Goal: Communication & Community: Share content

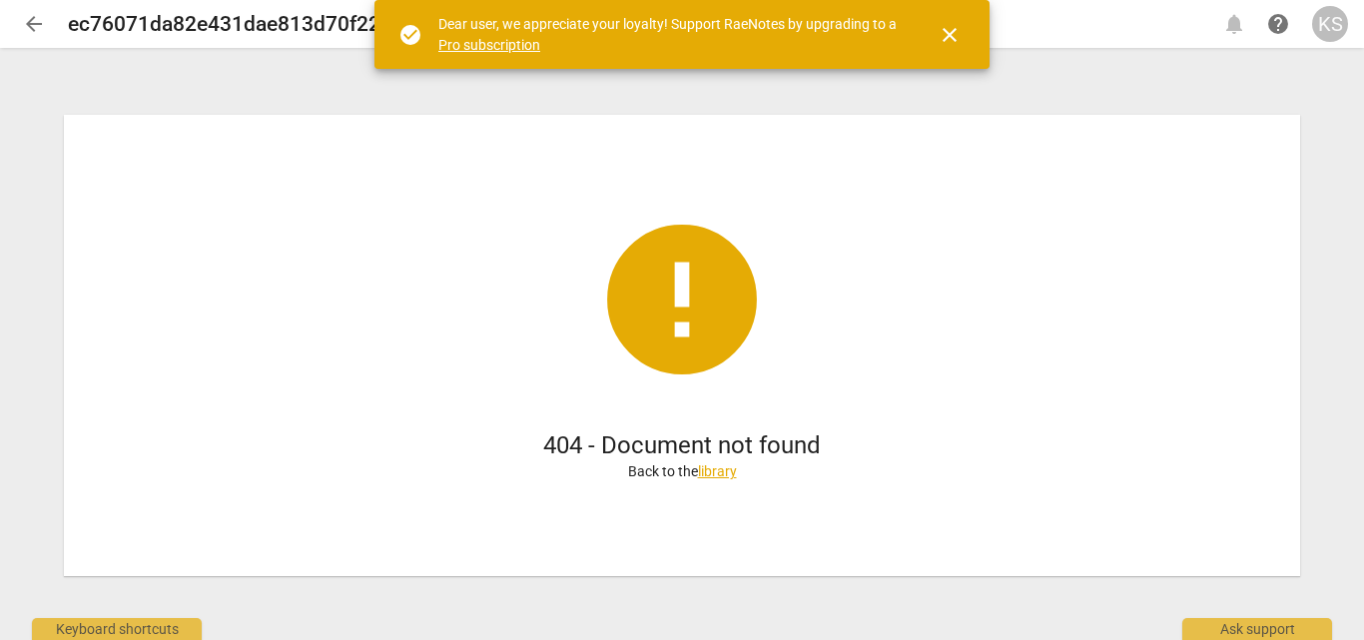
click at [939, 35] on span "close" at bounding box center [950, 35] width 24 height 24
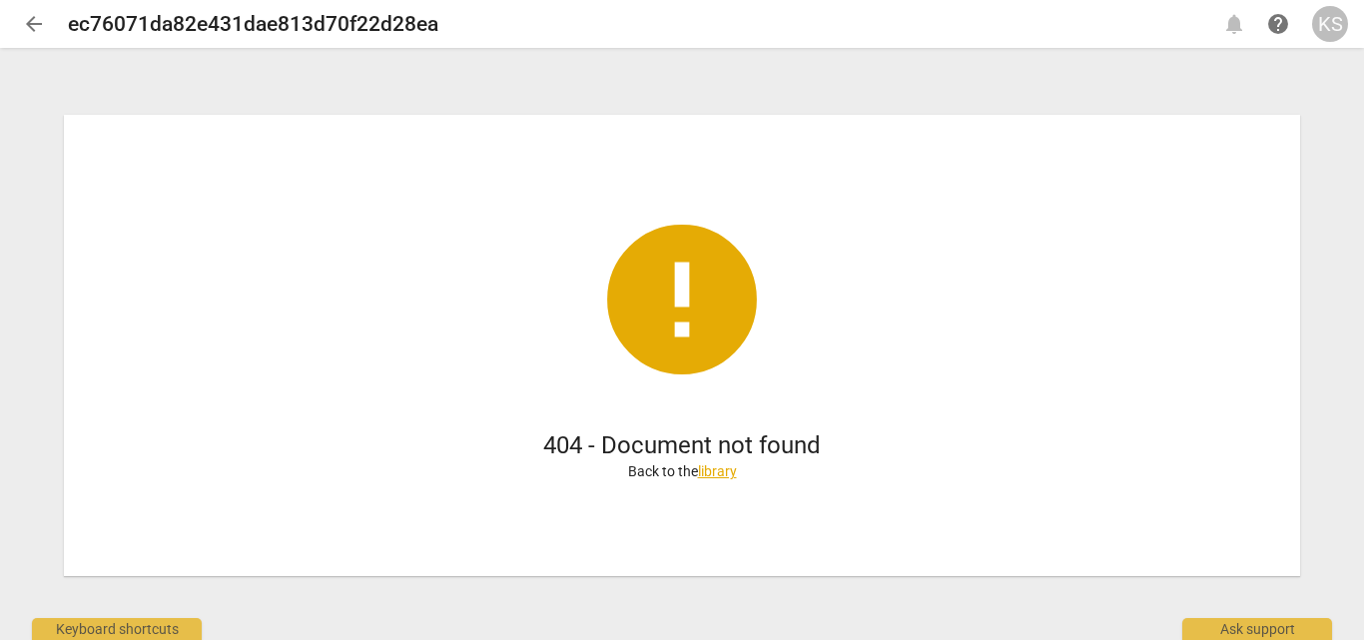
click at [716, 467] on link "library" at bounding box center [717, 471] width 39 height 16
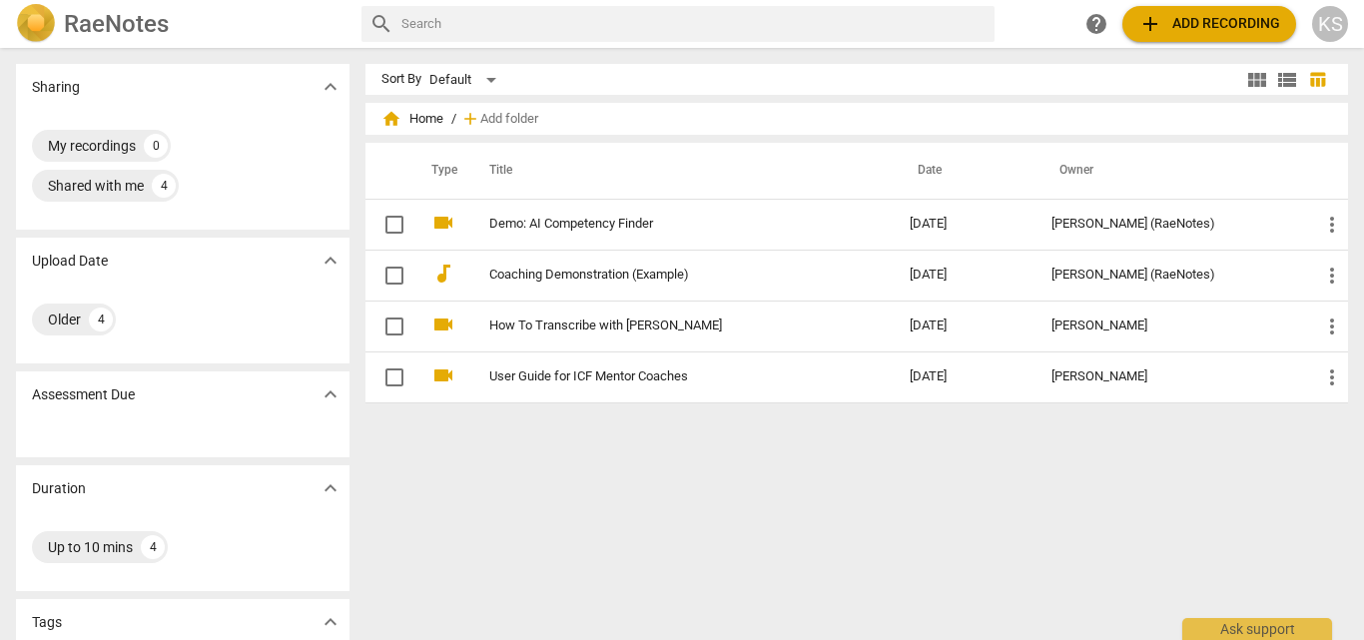
click at [634, 454] on div "Sort By Default view_module view_list table_chart home Home / add Add folder Ty…" at bounding box center [864, 344] width 999 height 560
click at [150, 188] on div "Shared with me 4" at bounding box center [105, 186] width 147 height 32
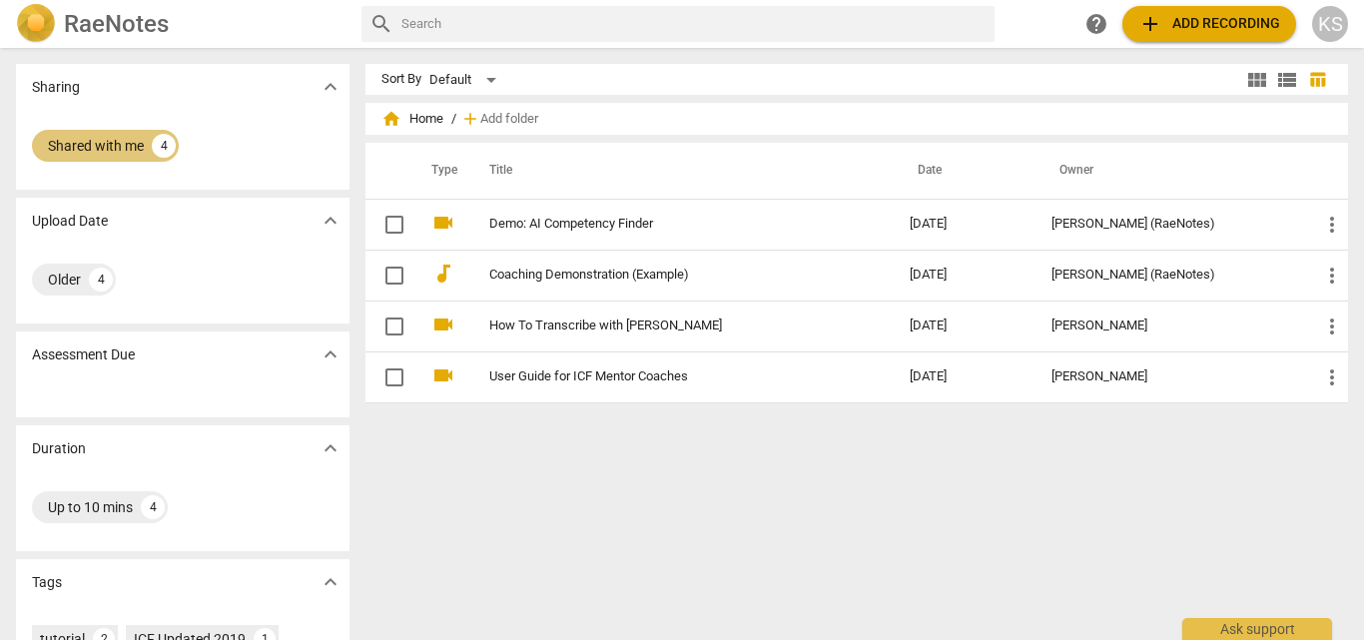
click at [151, 155] on div "Shared with me 4" at bounding box center [105, 146] width 147 height 32
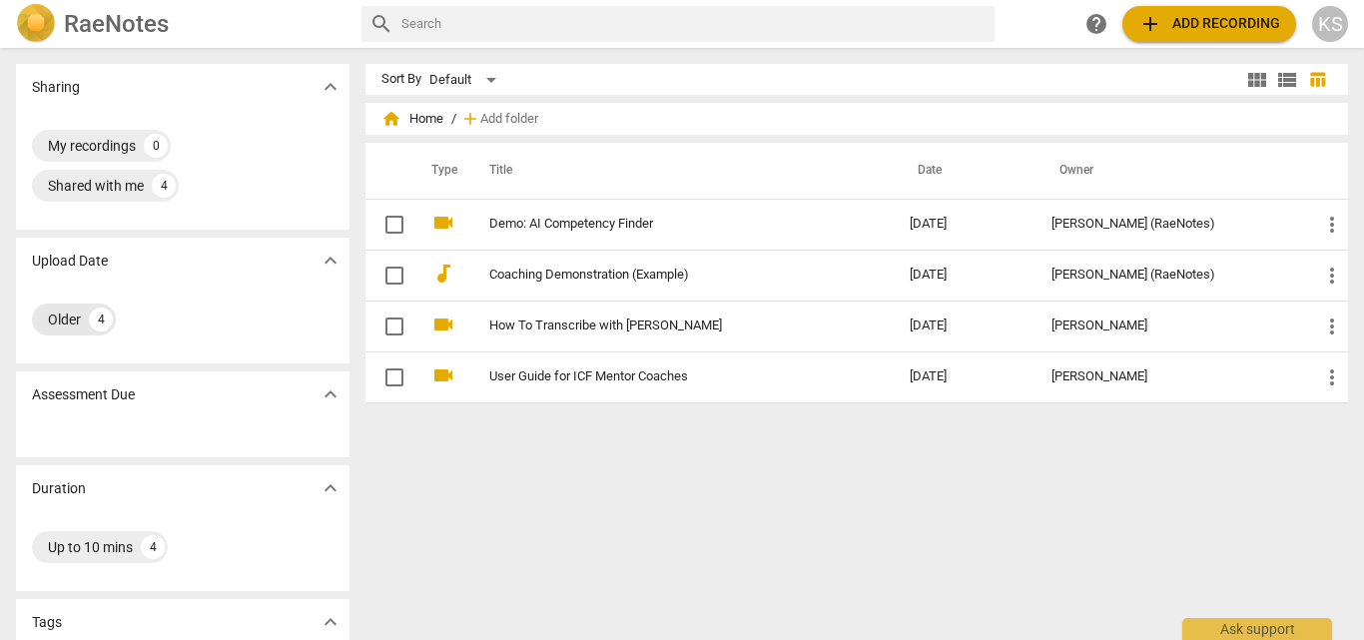
click at [75, 333] on div "Older 4" at bounding box center [74, 320] width 84 height 32
click at [68, 30] on h2 "RaeNotes" at bounding box center [116, 24] width 105 height 28
click at [1275, 84] on span "view_list" at bounding box center [1287, 80] width 24 height 24
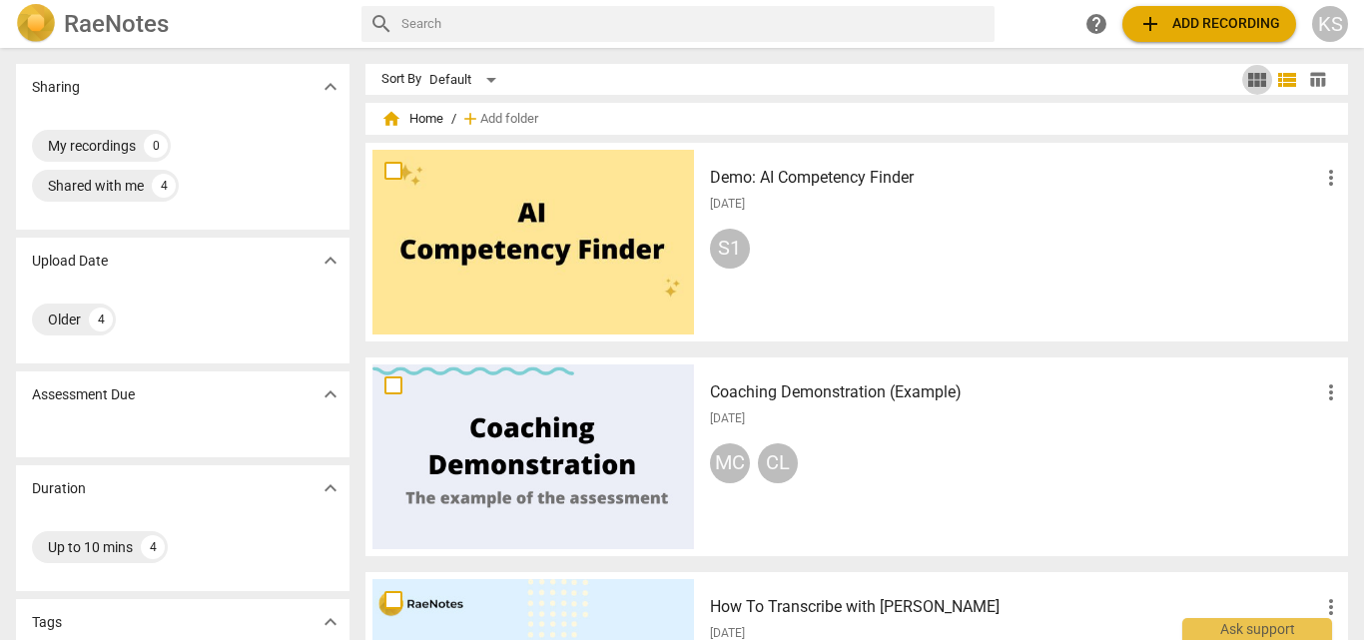
click at [1249, 84] on span "view_module" at bounding box center [1257, 80] width 24 height 24
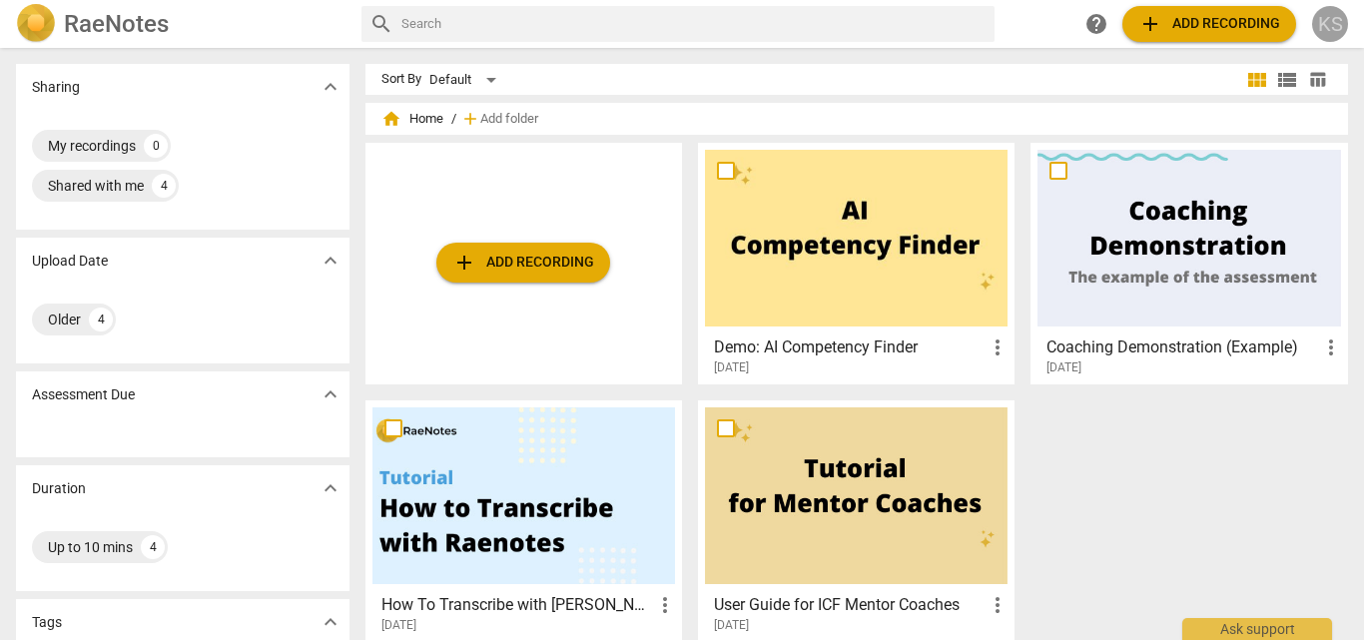
click at [1326, 16] on div "KS" at bounding box center [1330, 24] width 36 height 36
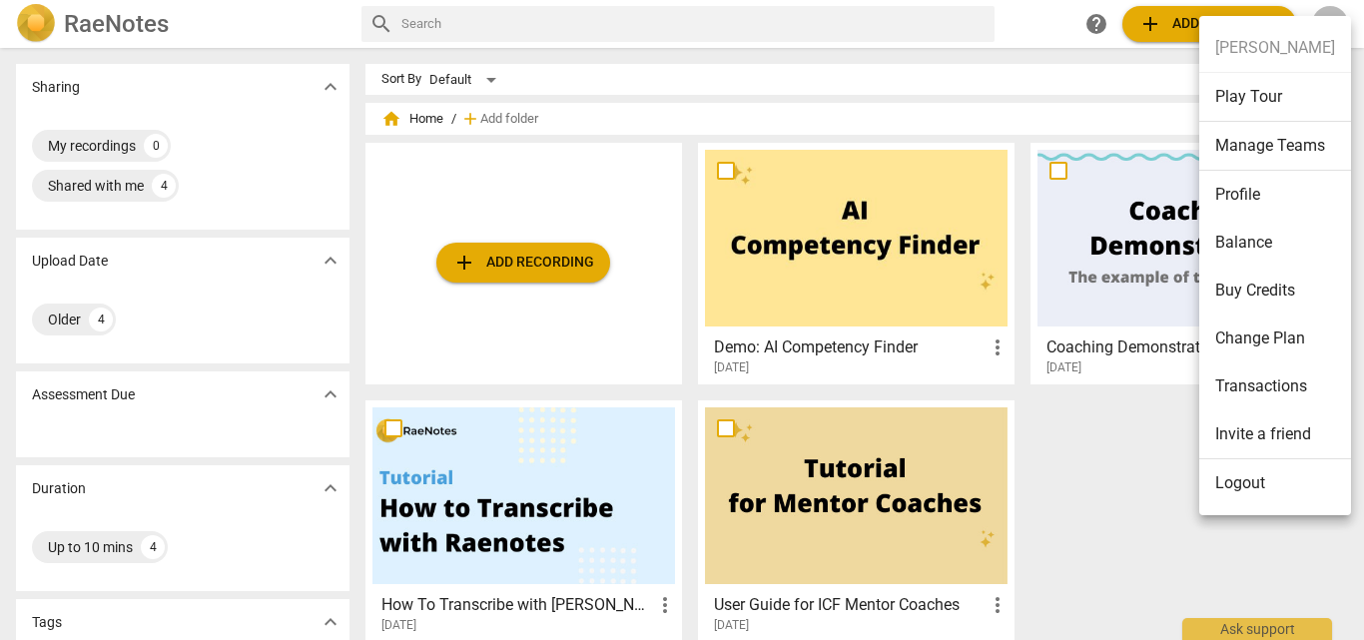
click at [1233, 131] on li "Manage Teams" at bounding box center [1275, 146] width 152 height 49
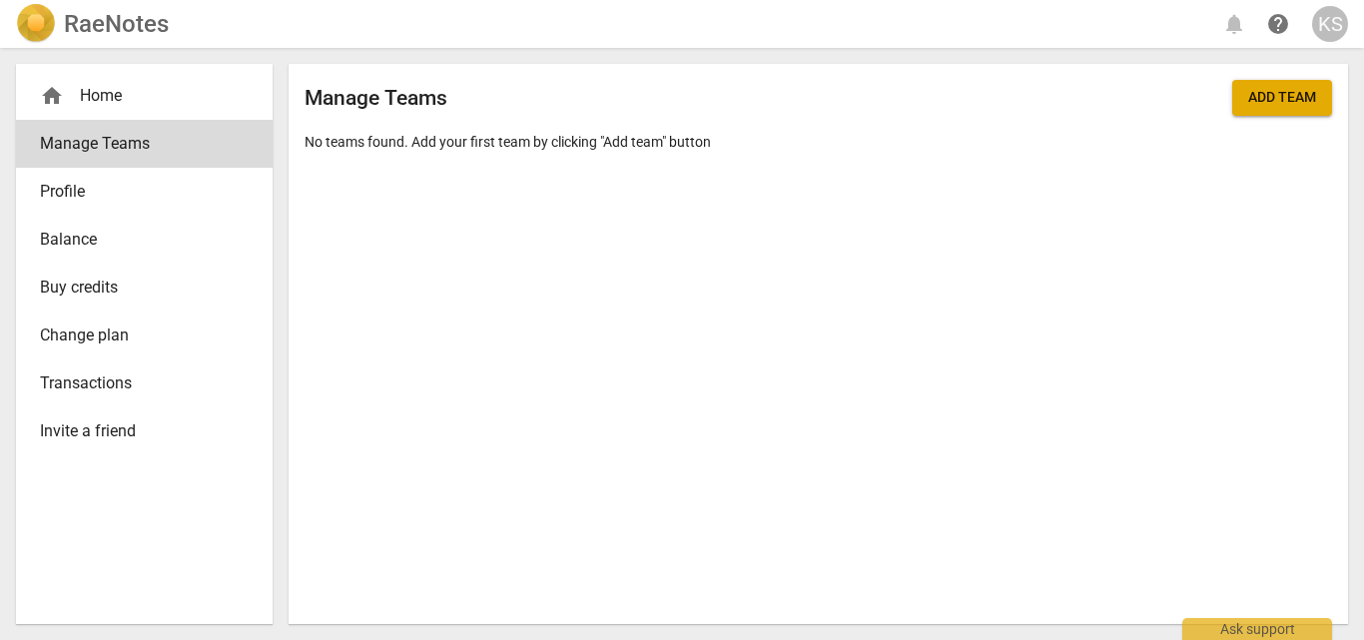
click at [1319, 36] on div "KS" at bounding box center [1330, 24] width 36 height 36
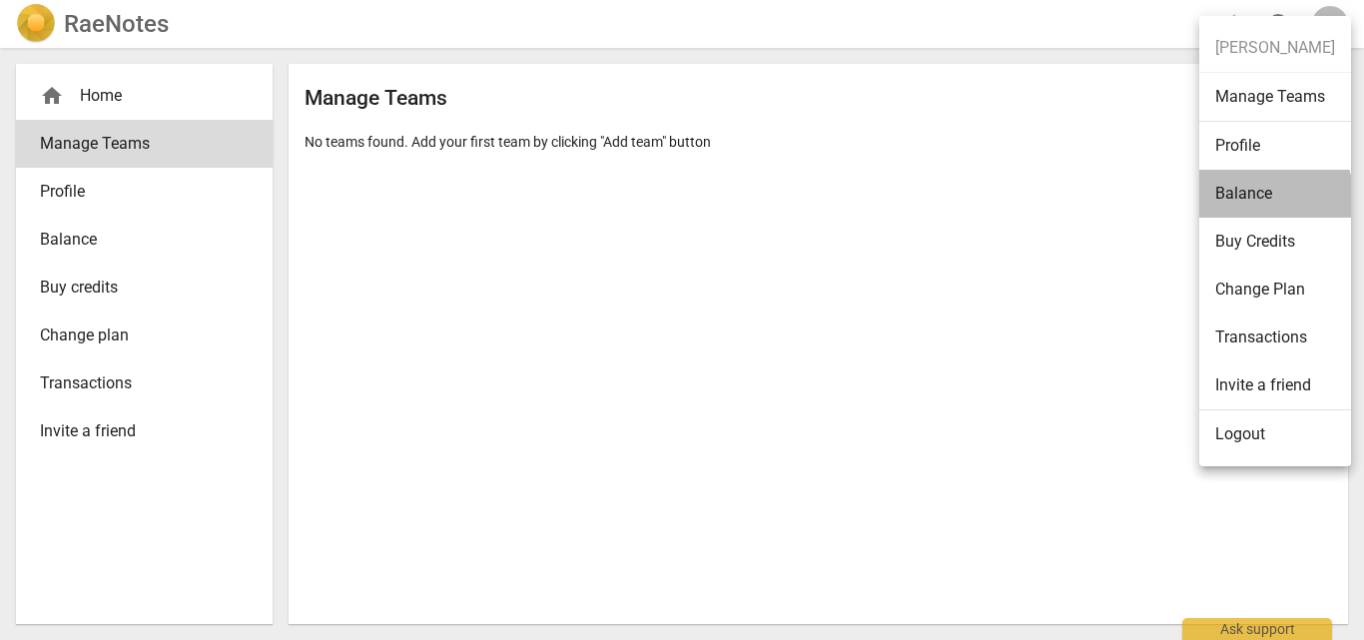
click at [1254, 200] on li "Balance" at bounding box center [1275, 194] width 152 height 48
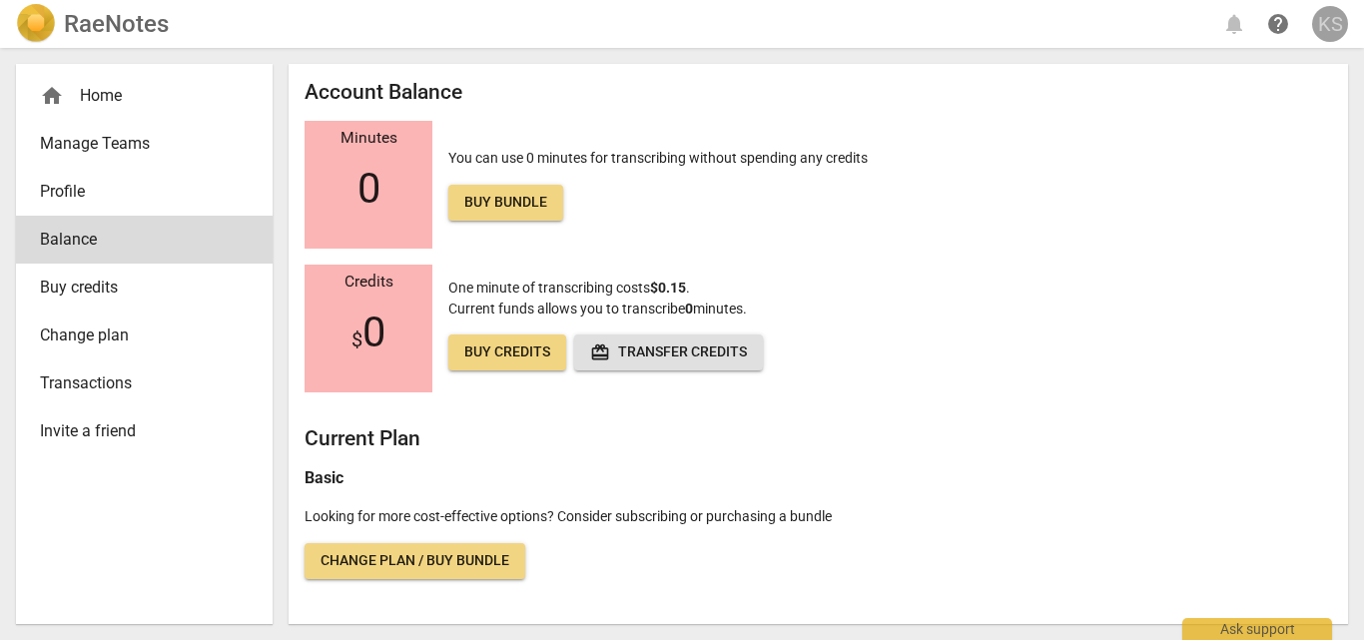
click at [1324, 6] on div "KS" at bounding box center [1330, 24] width 36 height 36
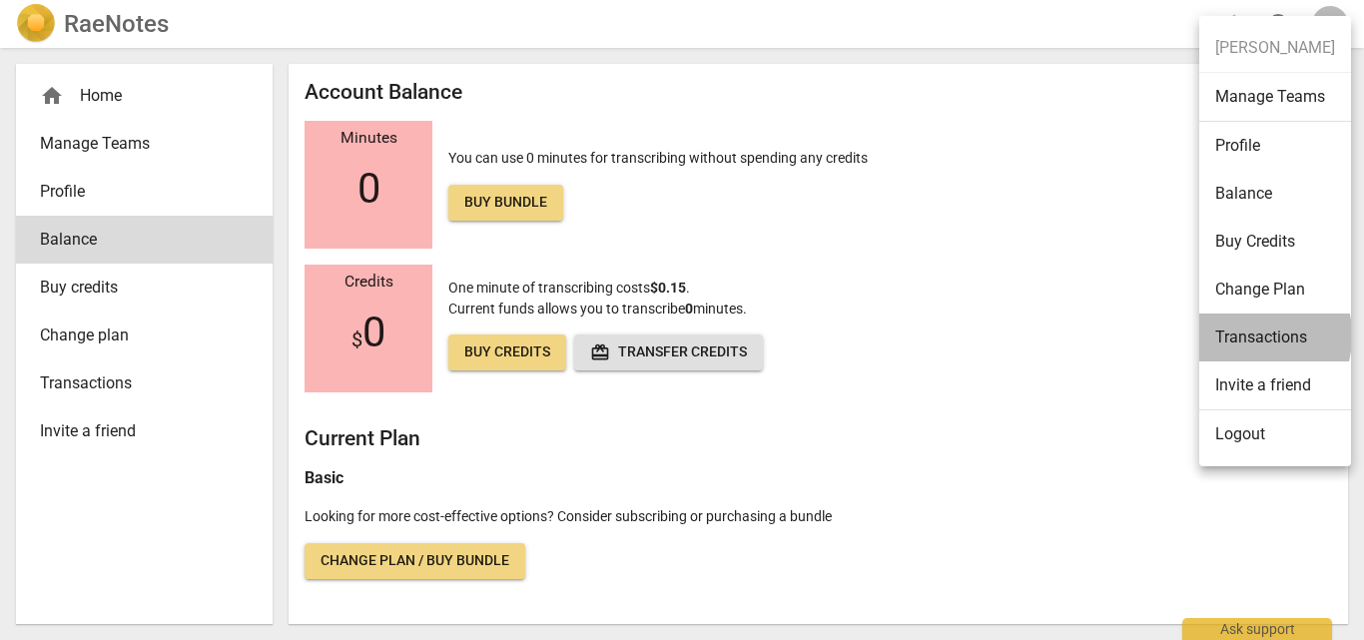
click at [1238, 335] on li "Transactions" at bounding box center [1275, 338] width 152 height 48
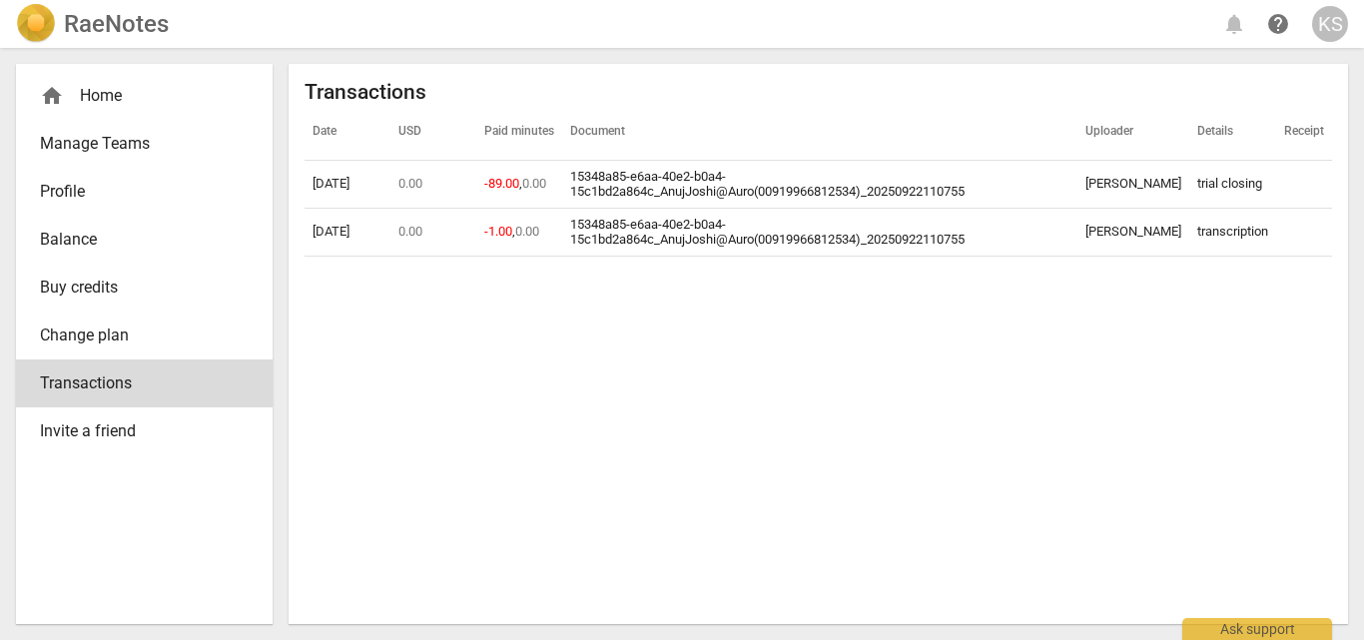
click at [1068, 298] on div "Date USD Paid minutes Document Uploader Details Receipt [DATE] 0.00 -89.00 , 0.…" at bounding box center [818, 357] width 1027 height 504
click at [1120, 124] on th "Uploader" at bounding box center [1133, 133] width 112 height 56
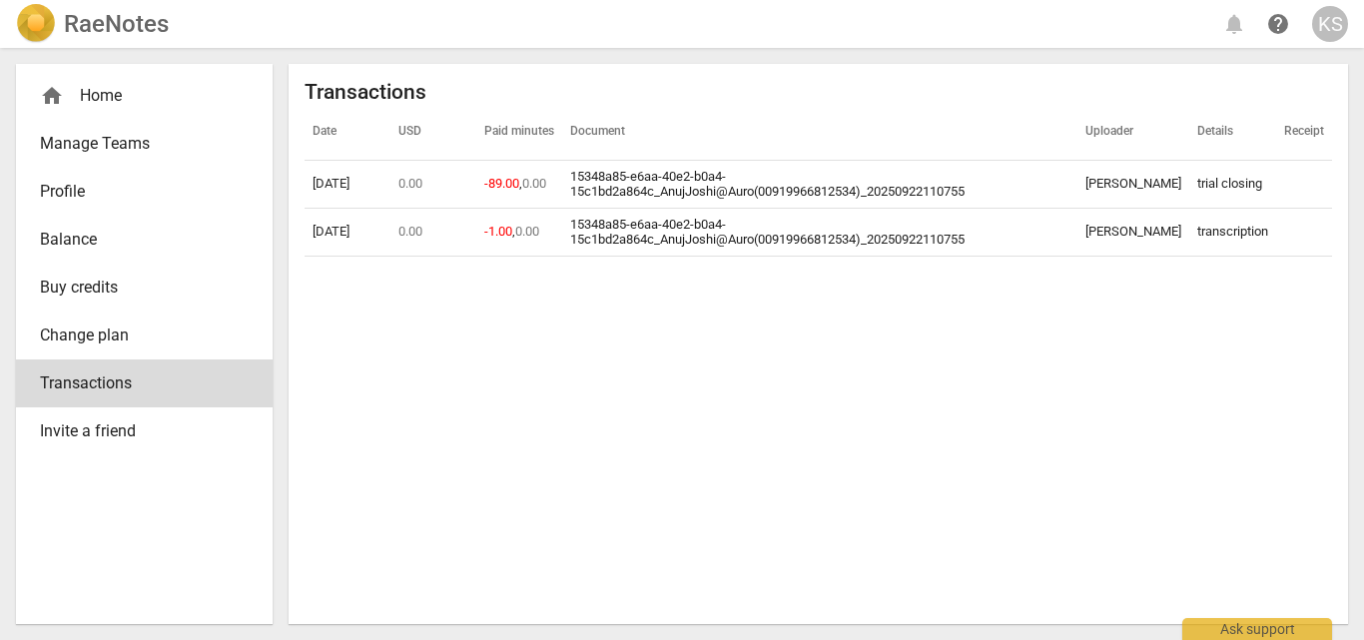
click at [1054, 283] on div "Date USD Paid minutes Document Uploader Details Receipt [DATE] 0.00 -89.00 , 0.…" at bounding box center [818, 357] width 1027 height 504
click at [153, 428] on span "Invite a friend" at bounding box center [136, 431] width 193 height 24
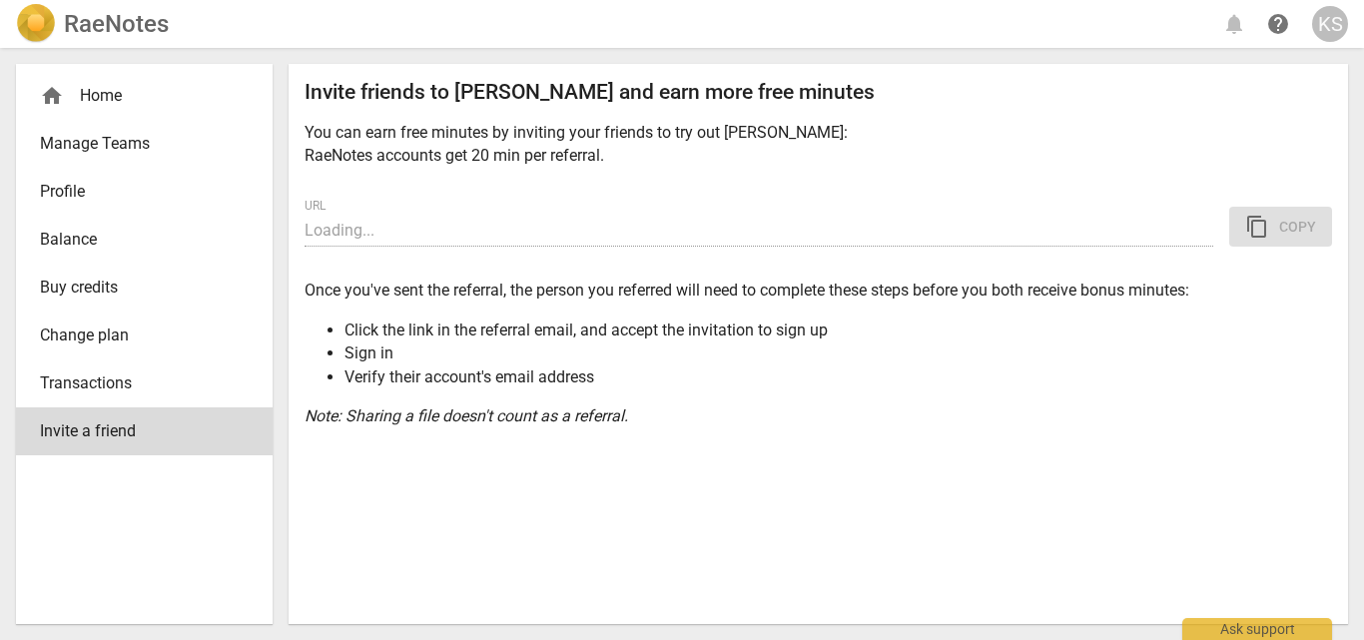
type input "[URL][DOMAIN_NAME]"
click at [709, 439] on div "Invite friends to [PERSON_NAME] and earn more free minutes You can earn free mi…" at bounding box center [818, 344] width 1059 height 560
click at [1301, 219] on span "content_copy Copy" at bounding box center [1280, 227] width 71 height 24
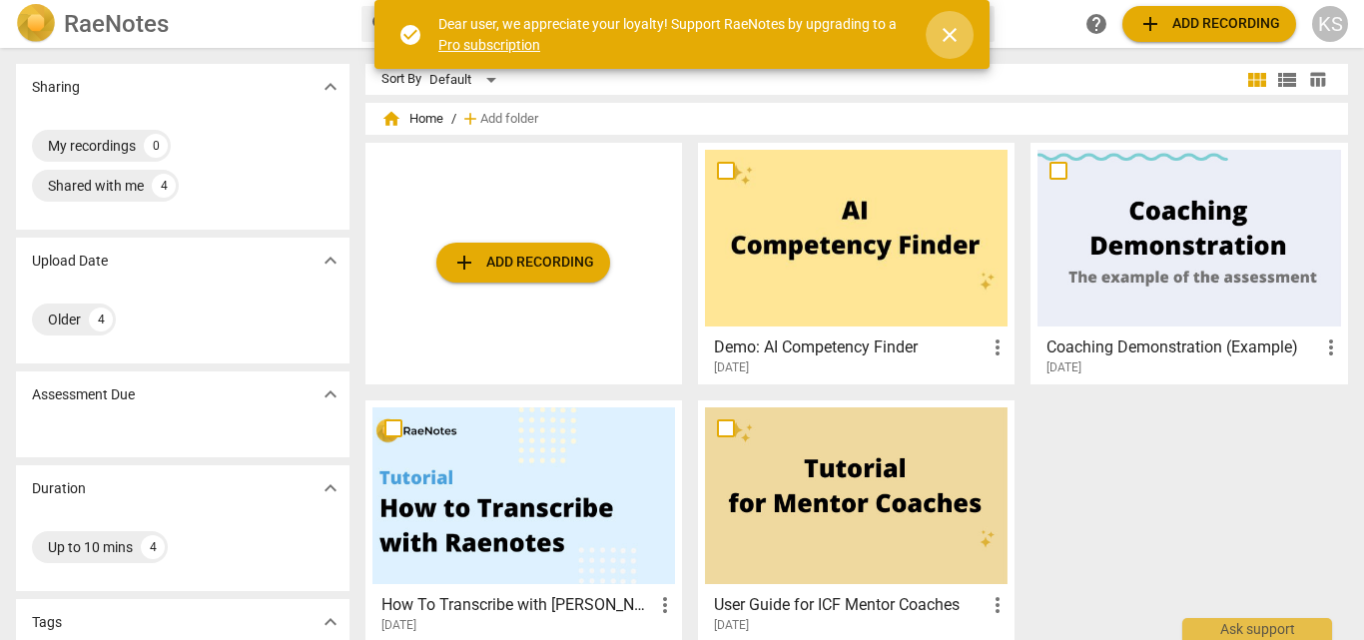
click at [956, 21] on button "close" at bounding box center [950, 35] width 48 height 48
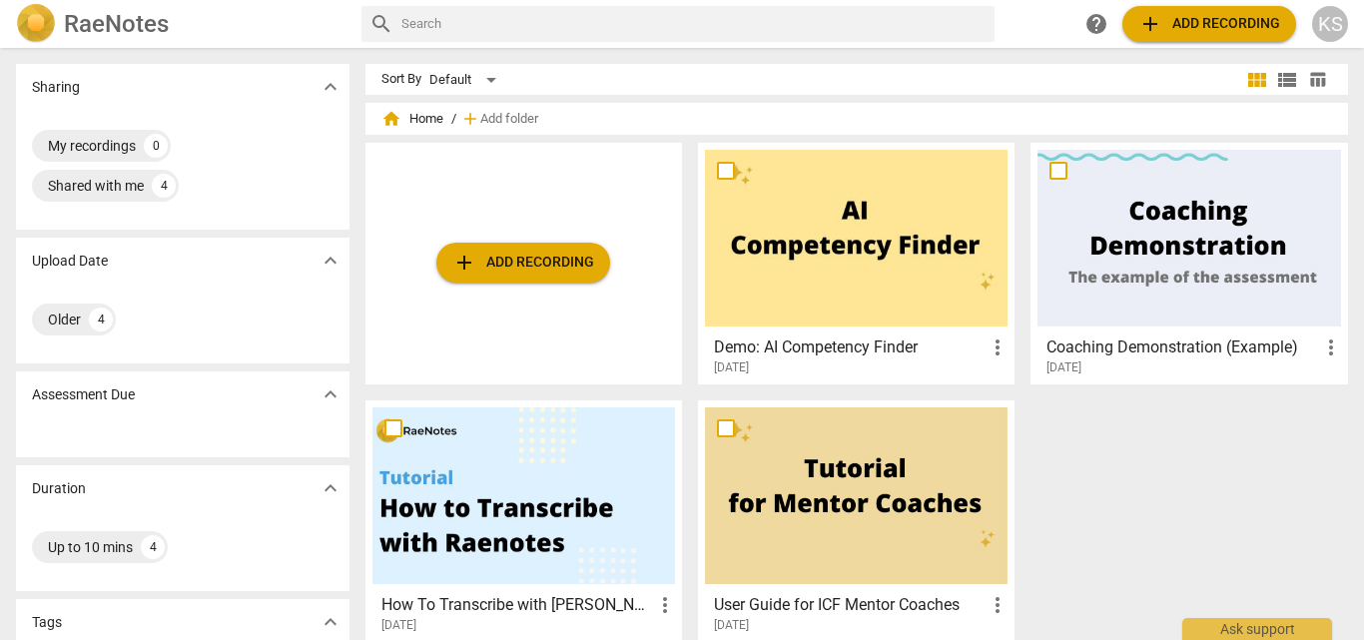
click at [1283, 88] on span "view_list" at bounding box center [1287, 80] width 24 height 24
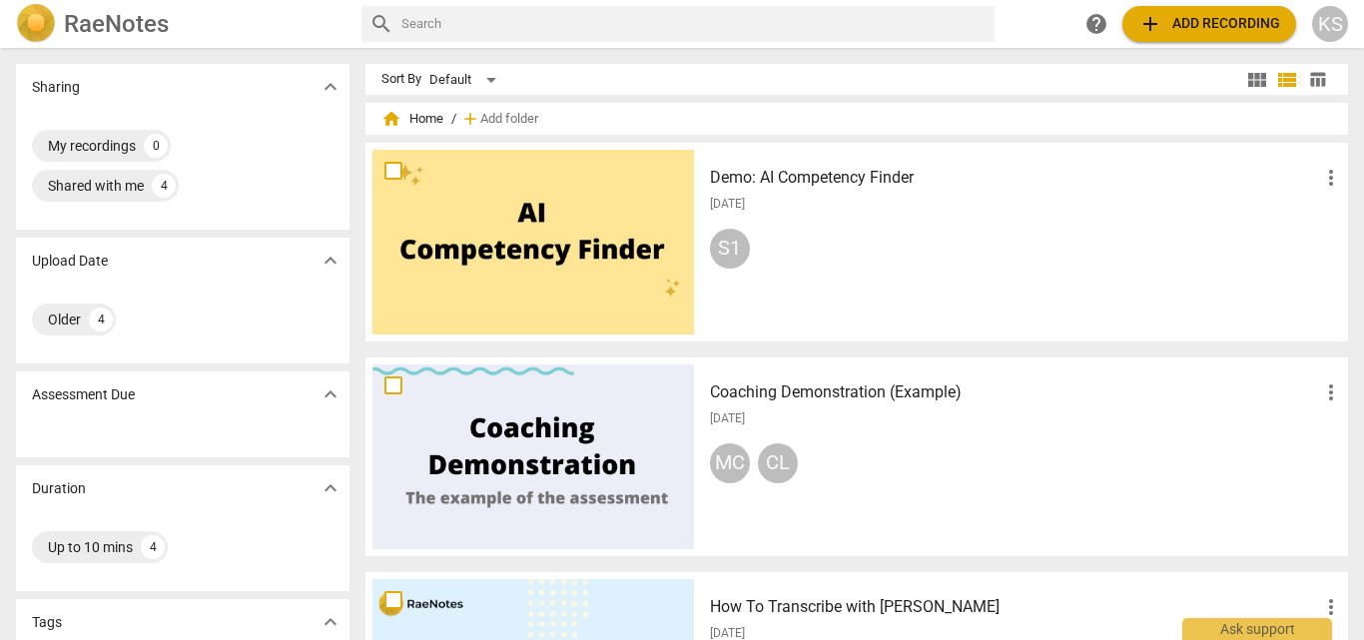
click at [1308, 84] on span "table_chart" at bounding box center [1317, 79] width 19 height 19
